Goal: Find specific page/section: Find specific page/section

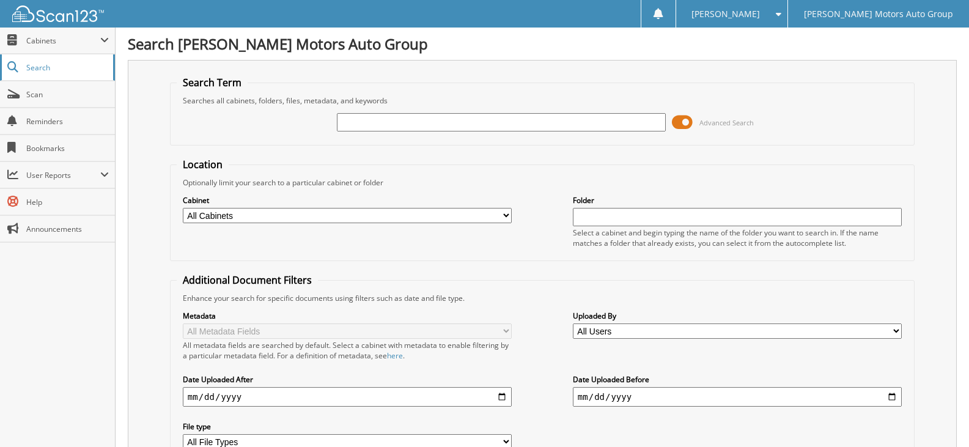
click at [32, 65] on span "Search" at bounding box center [66, 67] width 81 height 10
type input "[PERSON_NAME]"
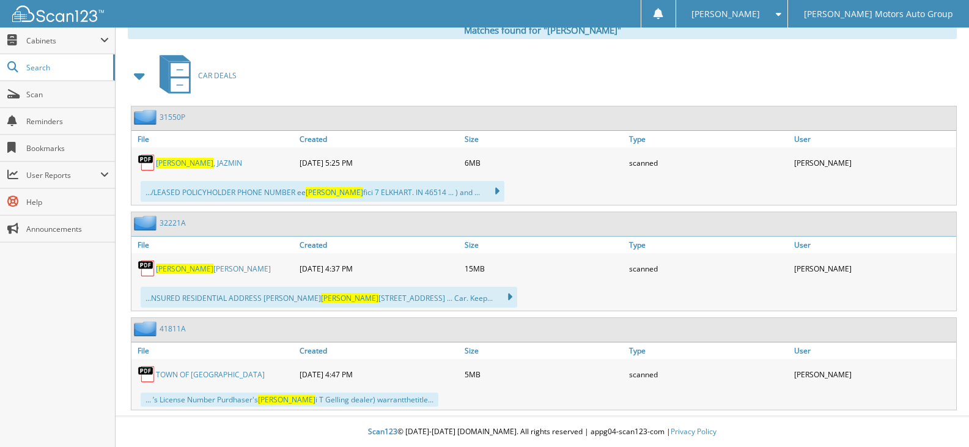
click at [204, 265] on link "[PERSON_NAME]" at bounding box center [213, 268] width 115 height 10
